Goal: Consume media (video, audio): Consume media (video, audio)

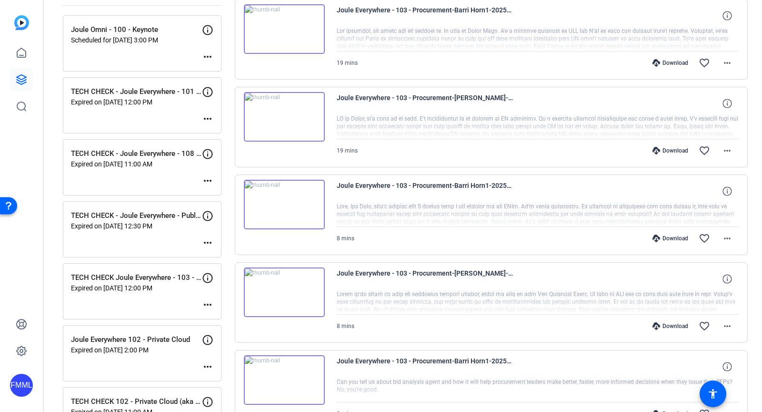
scroll to position [102, 0]
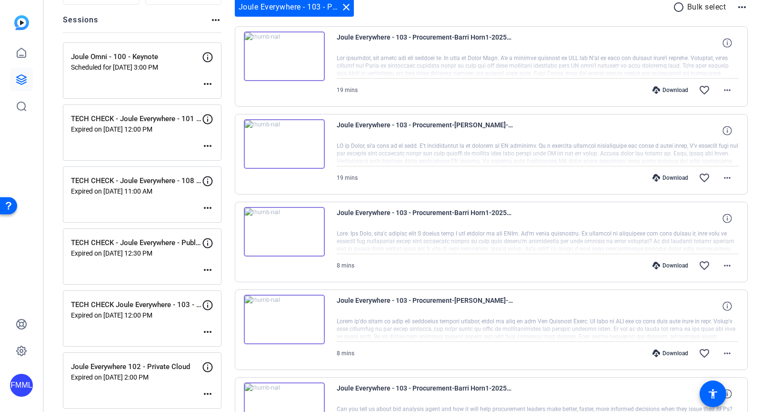
click at [286, 321] on img at bounding box center [284, 319] width 81 height 50
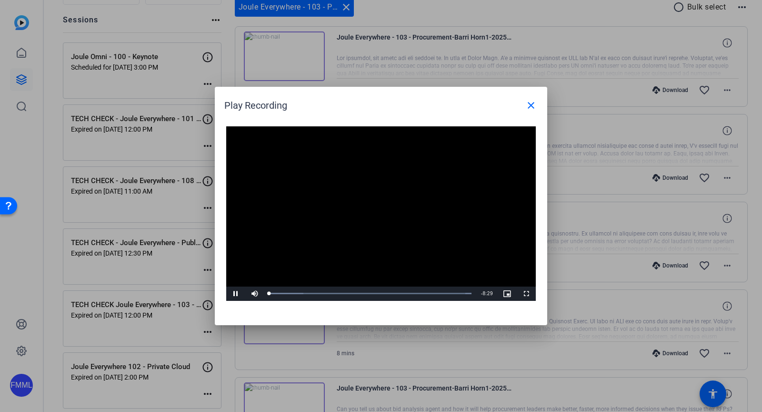
click at [366, 211] on video "Video Player" at bounding box center [381, 213] width 310 height 174
click at [403, 239] on video "Video Player" at bounding box center [381, 213] width 310 height 174
click at [429, 295] on div "Loaded : 100.00% 6:41 6:41" at bounding box center [370, 293] width 212 height 14
click at [462, 293] on div "Loaded : 100.00% 8:06 8:06" at bounding box center [370, 293] width 203 height 2
click at [468, 294] on div "8:21" at bounding box center [468, 293] width 0 height 2
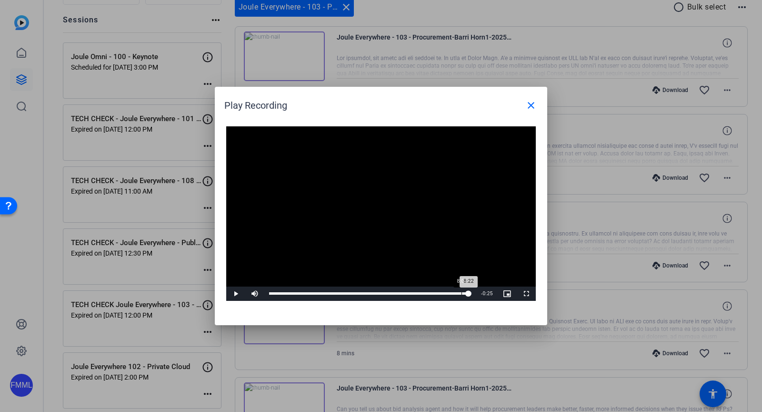
click at [462, 293] on div "8:04" at bounding box center [462, 293] width 0 height 2
click at [466, 293] on div "Loaded : 100.00% 8:16 8:06" at bounding box center [370, 293] width 203 height 2
click at [470, 293] on div "Loaded : 100.00% 8:26 8:26" at bounding box center [370, 293] width 203 height 2
drag, startPoint x: 472, startPoint y: 293, endPoint x: 486, endPoint y: 293, distance: 13.8
click at [486, 293] on div "Play Mute Current Time 8:29 / Duration 8:29 Loaded : 100.00% 8:29 8:29 Stream T…" at bounding box center [381, 293] width 310 height 14
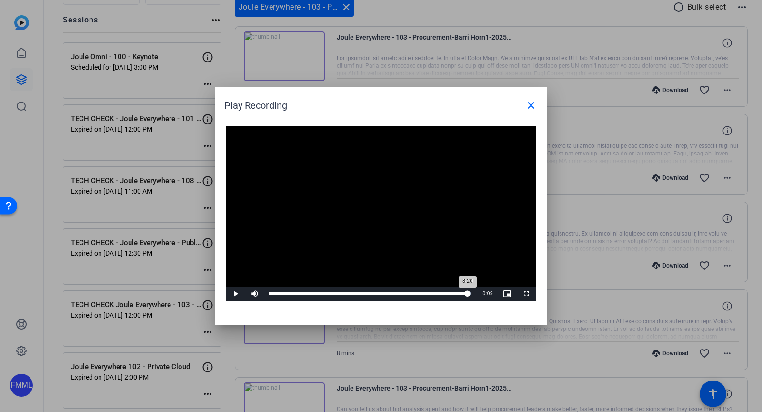
click at [467, 294] on div "8:20" at bounding box center [368, 293] width 199 height 2
click at [457, 294] on div "Loaded : 100.00% 7:52 8:20" at bounding box center [370, 293] width 203 height 2
click at [447, 295] on div "Loaded : 100.00% 7:28 7:52" at bounding box center [370, 293] width 212 height 14
click at [441, 295] on div "Loaded : 100.00% 7:14 7:28" at bounding box center [370, 293] width 212 height 14
click at [445, 270] on video "Video Player" at bounding box center [381, 213] width 310 height 174
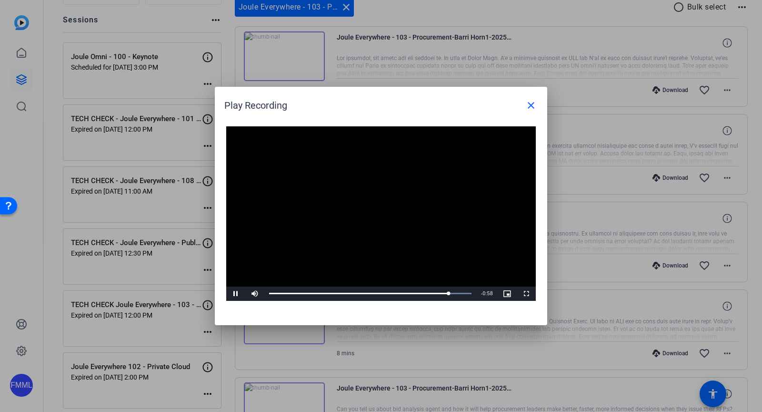
click at [413, 277] on video "Video Player" at bounding box center [381, 213] width 310 height 174
click at [458, 267] on video "Video Player" at bounding box center [381, 213] width 310 height 174
click at [419, 237] on video "Video Player" at bounding box center [381, 213] width 310 height 174
click at [529, 107] on mat-icon "close" at bounding box center [531, 105] width 11 height 11
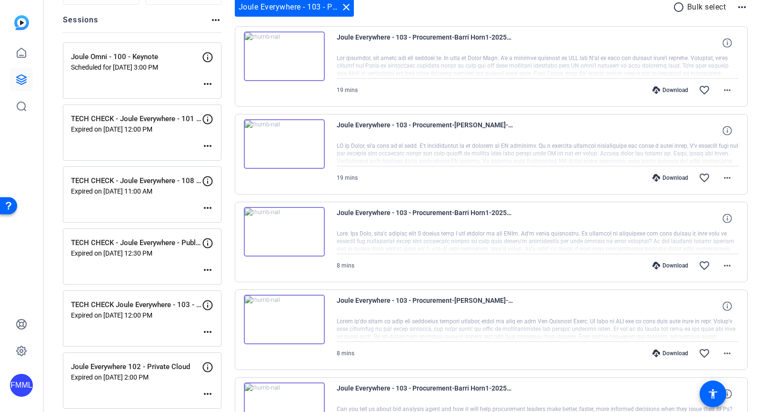
click at [285, 240] on img at bounding box center [284, 232] width 81 height 50
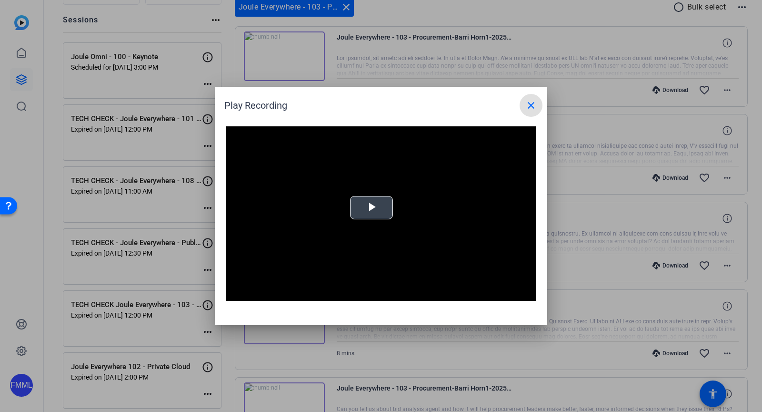
click at [372, 208] on span "Video Player" at bounding box center [372, 208] width 0 height 0
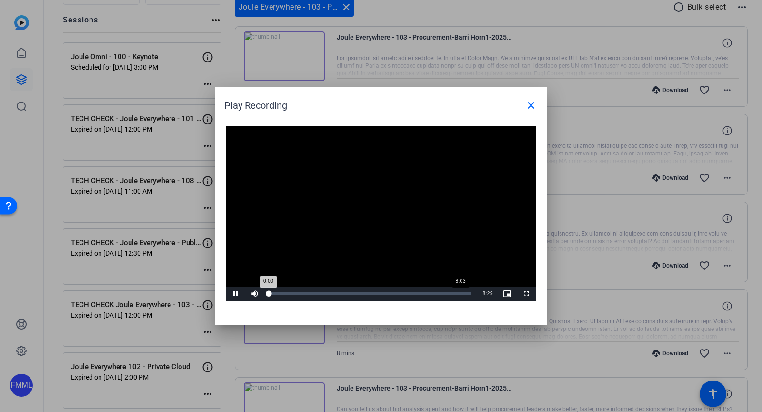
click at [461, 295] on div "Loaded : 0% 8:03 0:00" at bounding box center [370, 293] width 212 height 14
click at [532, 107] on mat-icon "close" at bounding box center [531, 105] width 11 height 11
